Goal: Transaction & Acquisition: Purchase product/service

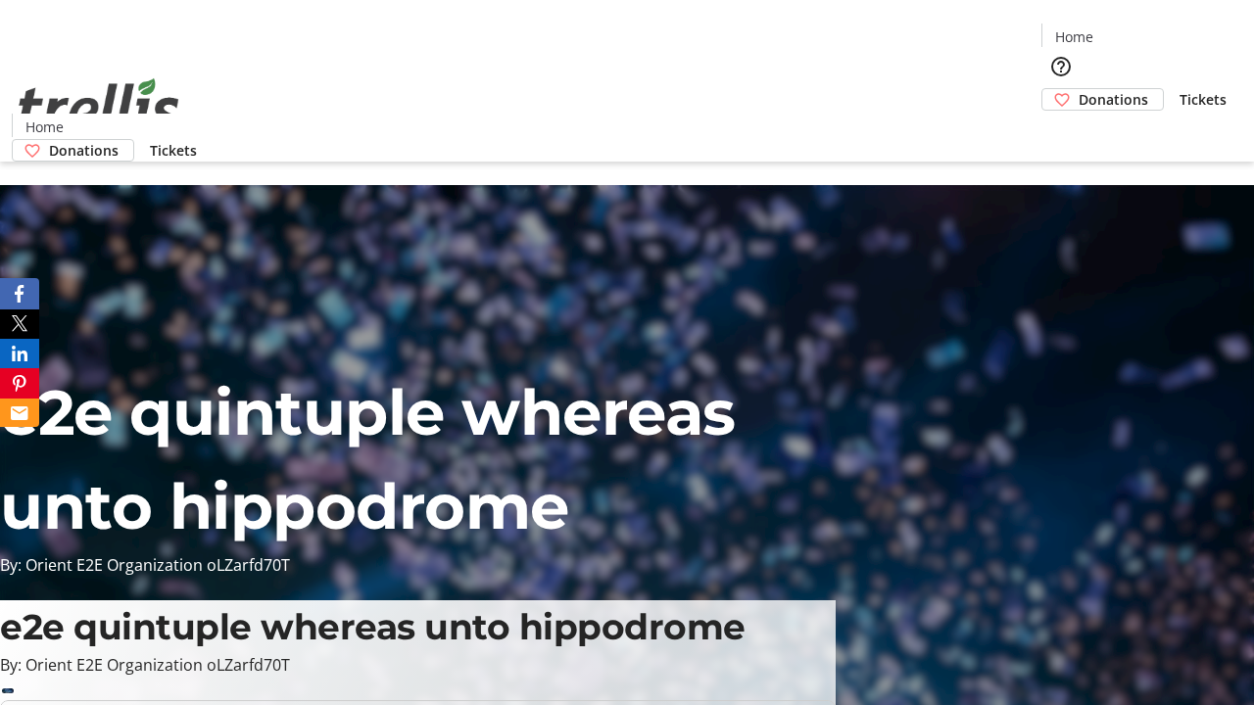
click at [1079, 89] on span "Donations" at bounding box center [1114, 99] width 70 height 21
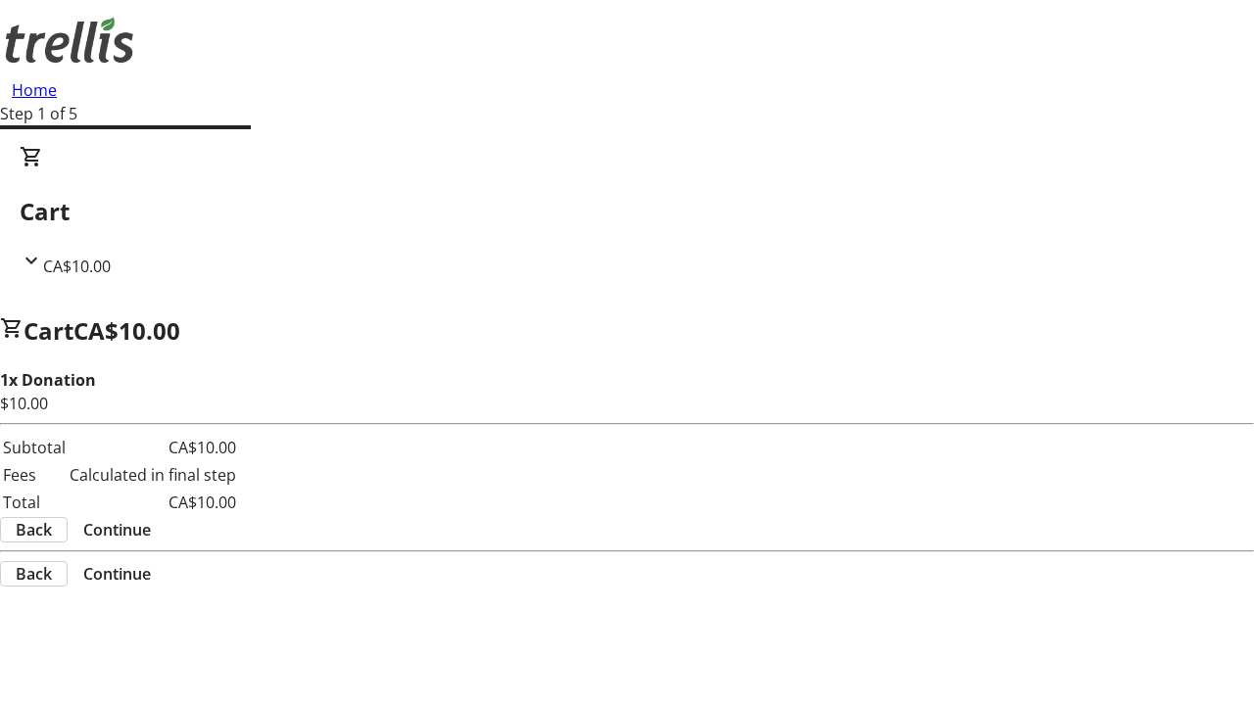
select select "CA"
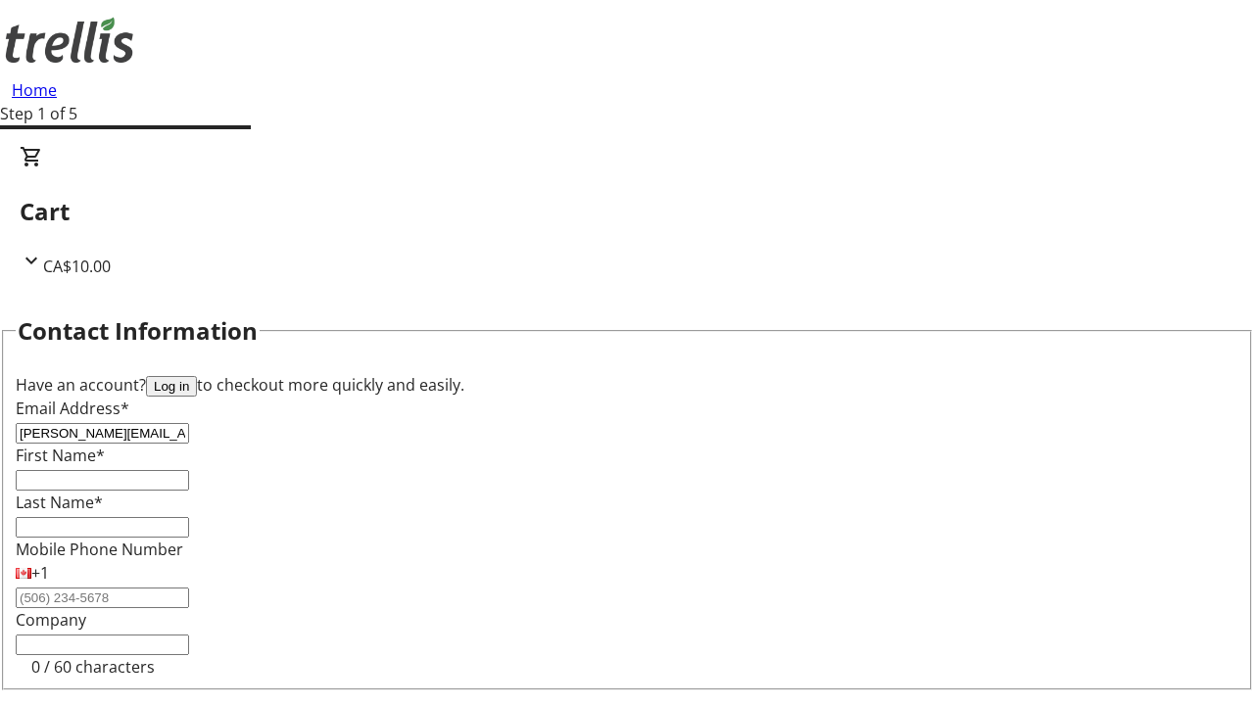
type input "[PERSON_NAME][EMAIL_ADDRESS][DOMAIN_NAME]"
type input "[PERSON_NAME]"
type input "[STREET_ADDRESS][PERSON_NAME]"
type input "Kelowna"
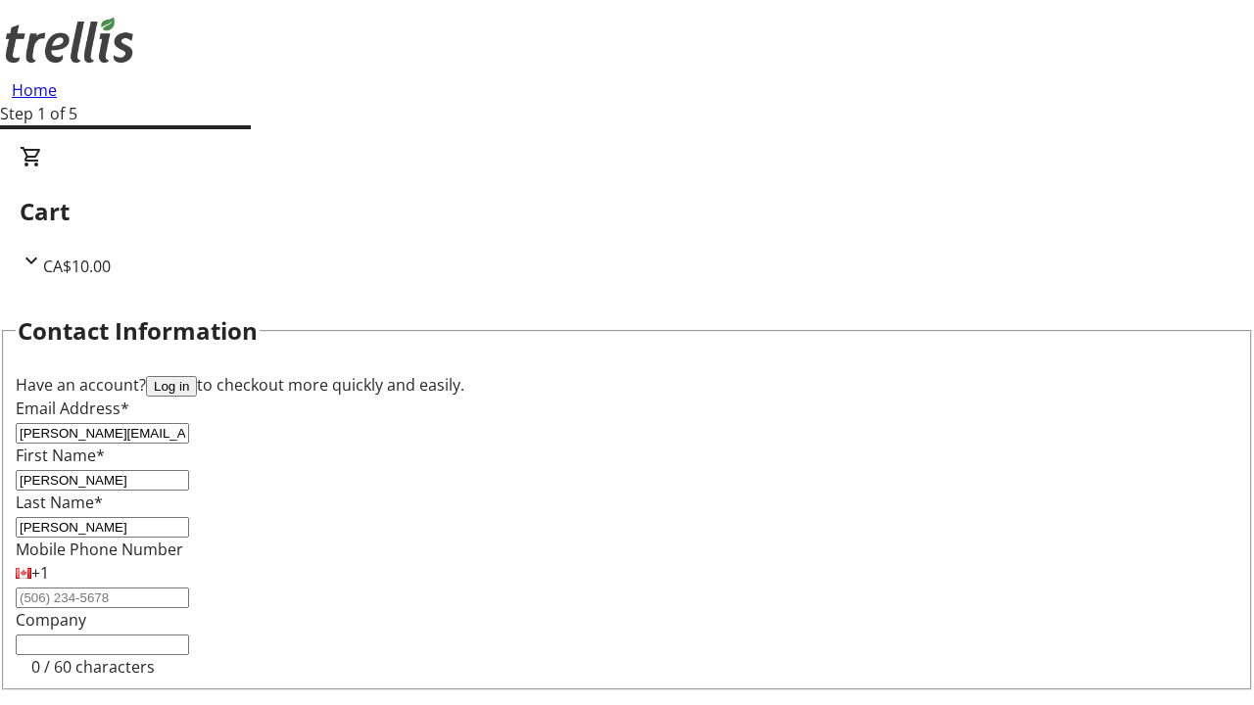
select select "BC"
type input "Kelowna"
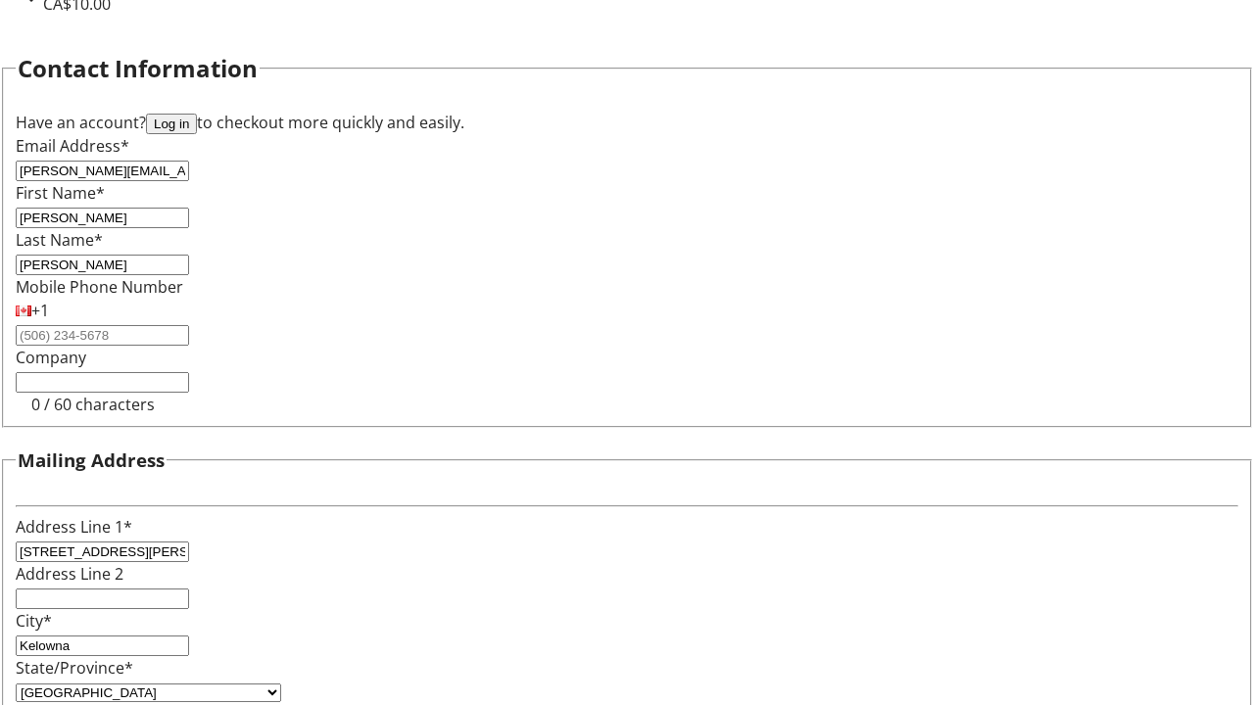
type input "V1Y 0C2"
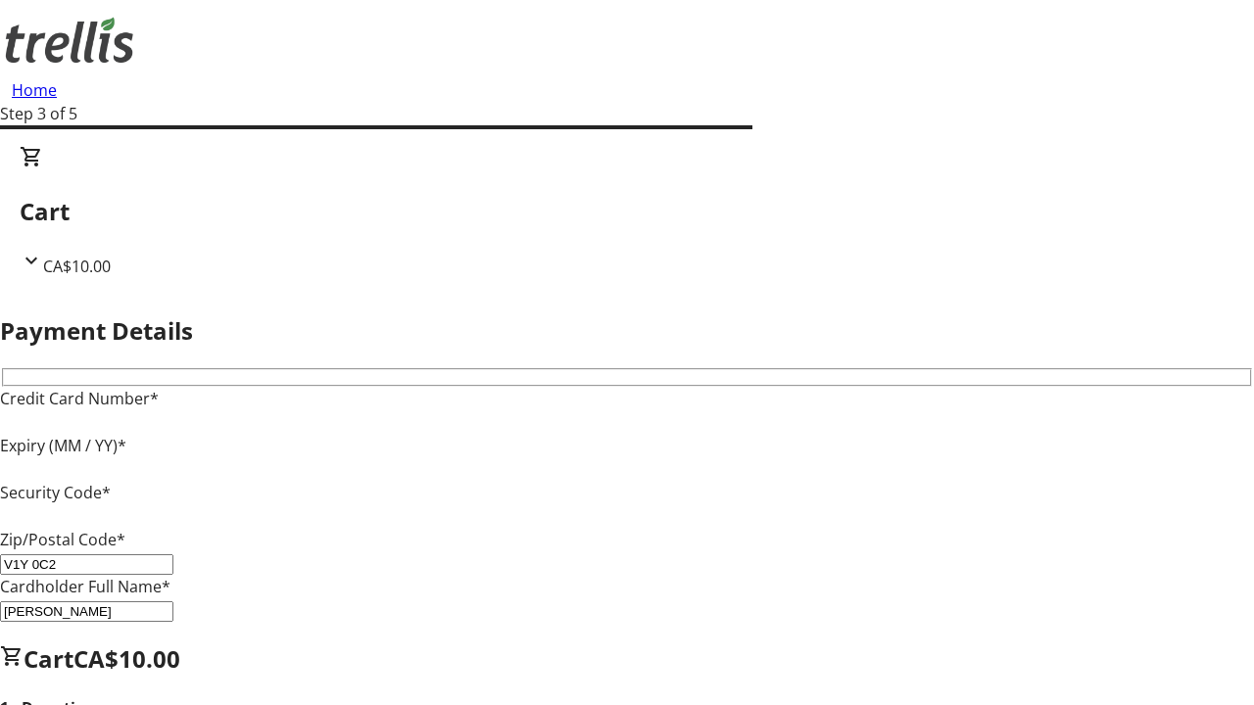
type input "V1Y 0C2"
